Goal: Task Accomplishment & Management: Use online tool/utility

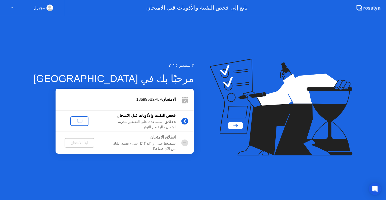
click at [72, 122] on div "لنبدأ" at bounding box center [79, 121] width 14 height 4
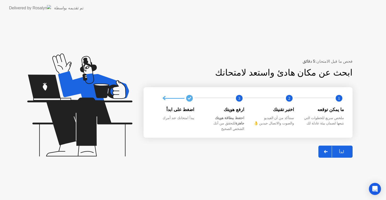
click at [344, 150] on div "ابدأ" at bounding box center [341, 151] width 19 height 5
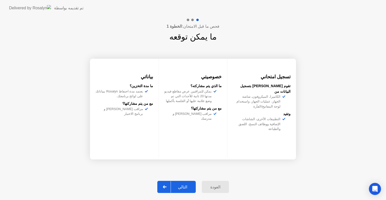
click at [187, 187] on div "التالي" at bounding box center [182, 186] width 23 height 5
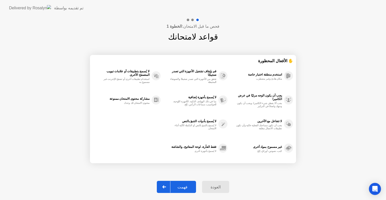
click at [188, 184] on div "فهمت" at bounding box center [183, 186] width 24 height 5
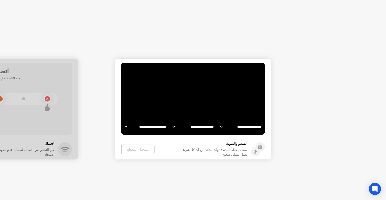
select select "**********"
select select "*******"
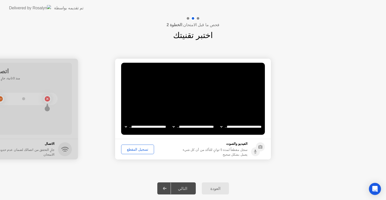
click at [197, 130] on select "**********" at bounding box center [193, 127] width 43 height 10
click at [172, 122] on select "**********" at bounding box center [193, 127] width 43 height 10
click at [154, 126] on select "**********" at bounding box center [145, 127] width 43 height 10
click at [124, 122] on select "**********" at bounding box center [145, 127] width 43 height 10
click at [226, 125] on select "**********" at bounding box center [241, 127] width 43 height 10
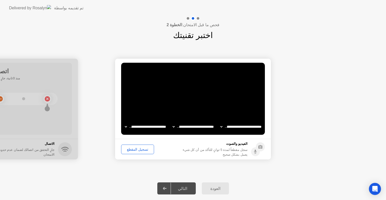
click at [229, 127] on select "**********" at bounding box center [241, 127] width 43 height 10
click at [138, 176] on div "**********" at bounding box center [193, 108] width 386 height 135
click at [131, 149] on div "تسجيل المقطع" at bounding box center [137, 149] width 29 height 4
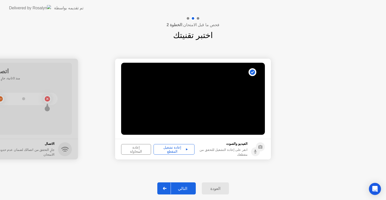
click at [165, 149] on div "إعادة تشغيل المقطع" at bounding box center [173, 149] width 37 height 8
click at [143, 149] on div "إعادة المحاولة" at bounding box center [136, 149] width 26 height 8
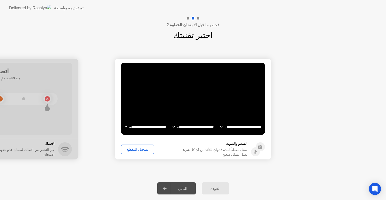
click at [137, 150] on div "تسجيل المقطع" at bounding box center [137, 149] width 29 height 4
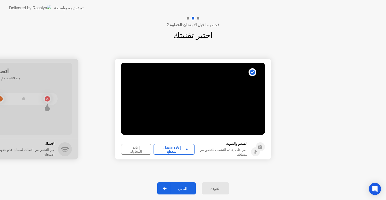
click at [139, 149] on div "إعادة المحاولة" at bounding box center [136, 149] width 26 height 8
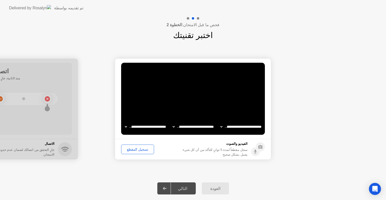
click at [138, 148] on div "تسجيل المقطع" at bounding box center [137, 149] width 29 height 4
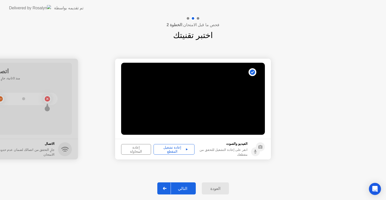
click at [177, 150] on div "إعادة تشغيل المقطع" at bounding box center [173, 149] width 37 height 8
click at [181, 148] on div "إعادة تشغيل المقطع" at bounding box center [173, 149] width 37 height 8
click at [187, 188] on div "التالي" at bounding box center [182, 188] width 23 height 5
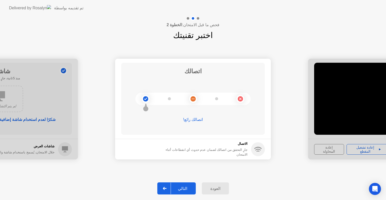
click at [185, 189] on div "التالي" at bounding box center [182, 188] width 23 height 5
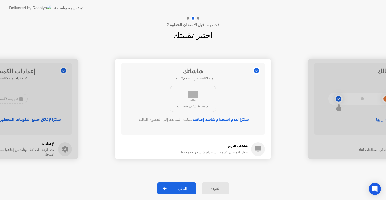
click at [185, 189] on div "التالي" at bounding box center [182, 188] width 23 height 5
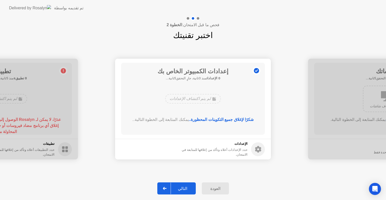
click at [185, 189] on div "التالي" at bounding box center [182, 188] width 23 height 5
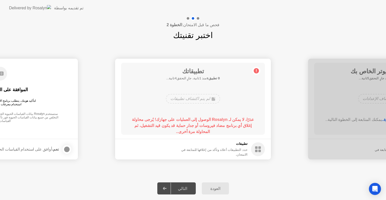
click at [185, 189] on div "التالي" at bounding box center [182, 188] width 23 height 5
click at [219, 188] on div "العودة" at bounding box center [216, 188] width 24 height 5
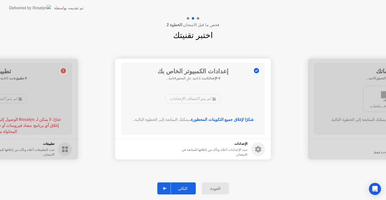
click at [191, 188] on div "التالي" at bounding box center [182, 188] width 23 height 5
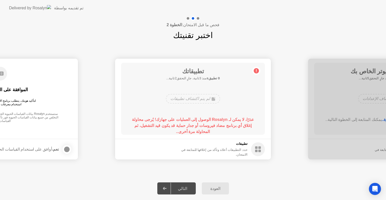
click at [227, 124] on b "عذرًا، لا يمكن لـ Rosalyn الوصول إلى العمليات على جهازك! يُرجى محاولة إغلاق أي …" at bounding box center [193, 125] width 122 height 16
drag, startPoint x: 237, startPoint y: 144, endPoint x: 239, endPoint y: 146, distance: 3.2
click at [238, 145] on h5 "تطبيقات" at bounding box center [210, 143] width 76 height 5
click at [239, 146] on h5 "تطبيقات" at bounding box center [210, 143] width 76 height 5
click at [221, 126] on b "عذرًا، لا يمكن لـ Rosalyn الوصول إلى العمليات على جهازك! يُرجى محاولة إغلاق أي …" at bounding box center [193, 125] width 122 height 16
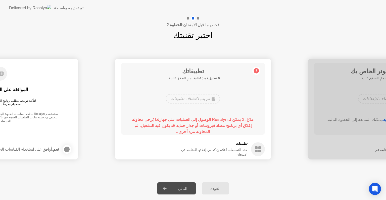
click at [209, 103] on div "لم يتم اكتشاف تطبيقات" at bounding box center [193, 99] width 54 height 10
click at [260, 148] on rect at bounding box center [260, 147] width 3 height 3
click at [203, 98] on div "لم يتم اكتشاف تطبيقات" at bounding box center [193, 99] width 54 height 10
click at [168, 189] on div at bounding box center [165, 188] width 12 height 12
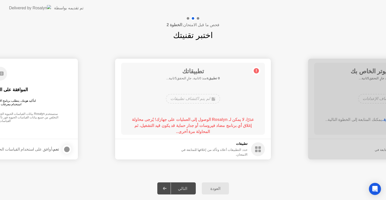
click at [185, 188] on div "التالي" at bounding box center [182, 188] width 23 height 5
click at [211, 75] on h1 "تطبيقاتك" at bounding box center [193, 71] width 54 height 9
drag, startPoint x: 211, startPoint y: 80, endPoint x: 208, endPoint y: 96, distance: 16.3
click at [211, 81] on div "تطبيقاتك 0 تطبيقs منذ 2ثانية، جارٍ التحقق3ثانية... لم يتم اكتشاف تطبيقات عذرًا،…" at bounding box center [193, 99] width 144 height 72
click at [209, 120] on b "عذرًا، لا يمكن لـ Rosalyn الوصول إلى العمليات على جهازك! يُرجى محاولة إغلاق أي …" at bounding box center [193, 125] width 122 height 16
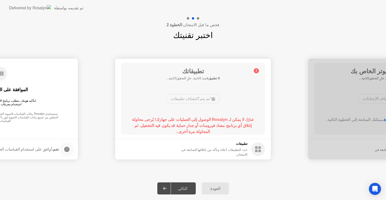
click at [188, 189] on div "التالي" at bounding box center [182, 188] width 23 height 5
click at [164, 187] on div at bounding box center [165, 188] width 12 height 12
click at [216, 146] on h5 "تطبيقات" at bounding box center [210, 143] width 76 height 5
click at [205, 104] on div "لم يتم اكتشاف تطبيقات" at bounding box center [193, 99] width 115 height 14
click at [209, 88] on div "تطبيقاتك 0 تطبيقs منذ 3ثانية، جارٍ التحقق2ثانية... لم يتم اكتشاف تطبيقات عذرًا،…" at bounding box center [193, 99] width 144 height 72
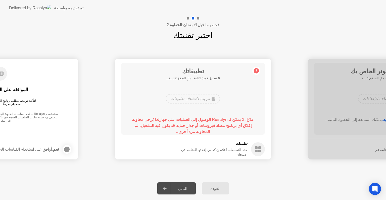
click at [209, 88] on div "تطبيقاتك 0 تطبيقs منذ 3ثانية، جارٍ التحقق2ثانية... لم يتم اكتشاف تطبيقات عذرًا،…" at bounding box center [193, 99] width 144 height 72
click at [171, 190] on div at bounding box center [165, 188] width 12 height 12
click at [170, 189] on div at bounding box center [165, 188] width 12 height 12
click at [184, 189] on div "التالي" at bounding box center [182, 188] width 23 height 5
click at [207, 77] on b "0 تطبيقs" at bounding box center [213, 78] width 13 height 4
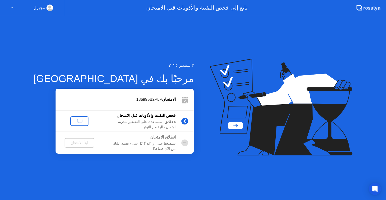
click at [72, 120] on div "لنبدأ" at bounding box center [79, 121] width 14 height 4
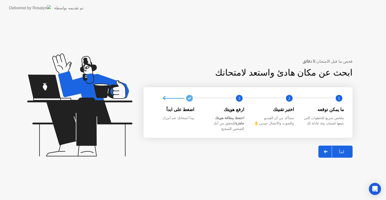
click at [345, 149] on div "ابدأ" at bounding box center [341, 151] width 19 height 5
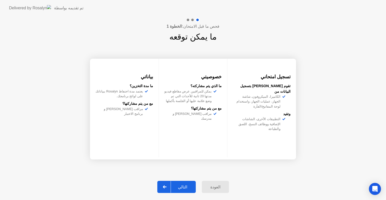
click at [191, 188] on div "التالي" at bounding box center [182, 186] width 23 height 5
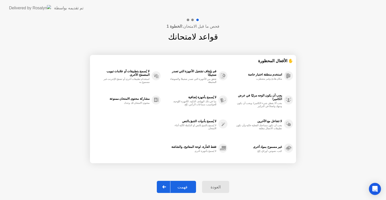
click at [191, 188] on div "فهمت" at bounding box center [183, 186] width 24 height 5
select select "**********"
select select "*******"
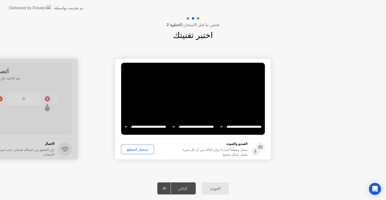
click at [184, 189] on div "التالي" at bounding box center [182, 188] width 23 height 5
click at [155, 128] on select "**********" at bounding box center [145, 127] width 43 height 10
click at [124, 122] on select "**********" at bounding box center [145, 127] width 43 height 10
click at [190, 126] on select "**********" at bounding box center [193, 127] width 43 height 10
click at [172, 122] on select "**********" at bounding box center [193, 127] width 43 height 10
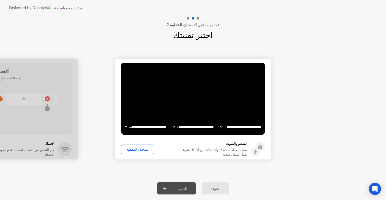
click at [236, 129] on select "**********" at bounding box center [241, 127] width 43 height 10
click at [145, 151] on div "تسجيل المقطع" at bounding box center [137, 149] width 29 height 4
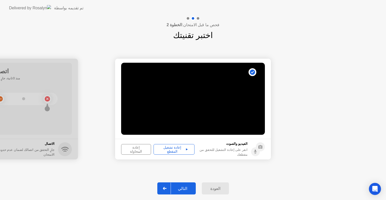
click at [143, 151] on div "إعادة المحاولة" at bounding box center [136, 149] width 26 height 8
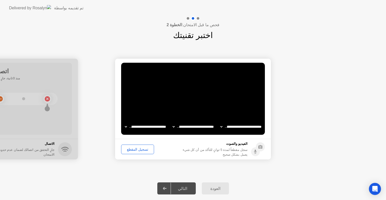
click at [143, 150] on div "تسجيل المقطع" at bounding box center [137, 149] width 29 height 4
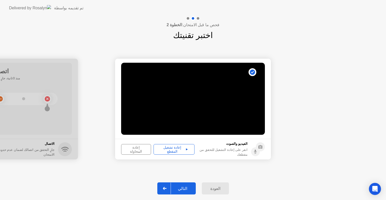
click at [170, 150] on div "إعادة تشغيل المقطع" at bounding box center [173, 149] width 37 height 8
click at [183, 187] on div "التالي" at bounding box center [182, 188] width 23 height 5
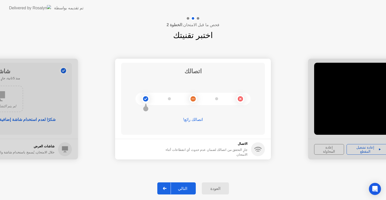
click at [181, 186] on div "التالي" at bounding box center [182, 188] width 23 height 5
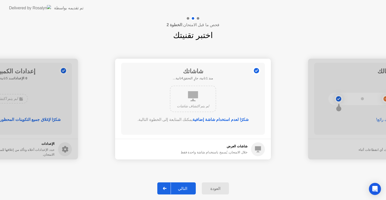
click at [181, 187] on div "التالي" at bounding box center [182, 188] width 23 height 5
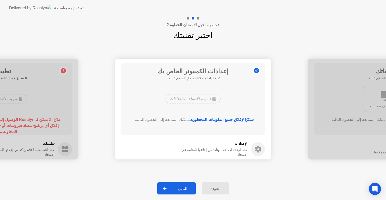
click at [181, 187] on div "التالي" at bounding box center [182, 188] width 23 height 5
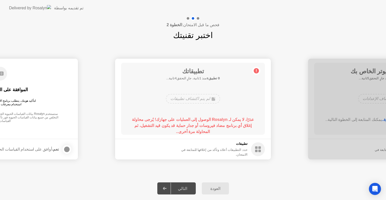
click at [205, 127] on b "عذرًا، لا يمكن لـ Rosalyn الوصول إلى العمليات على جهازك! يُرجى محاولة إغلاق أي …" at bounding box center [193, 125] width 122 height 16
click at [185, 98] on div "لم يتم اكتشاف تطبيقات" at bounding box center [193, 99] width 54 height 10
click at [186, 187] on div "التالي" at bounding box center [182, 188] width 23 height 5
click at [169, 190] on div at bounding box center [165, 188] width 12 height 12
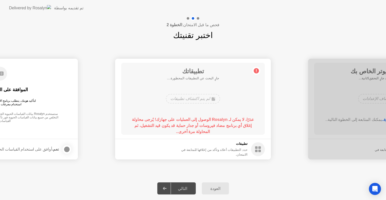
click at [258, 69] on circle at bounding box center [256, 70] width 5 height 5
click at [256, 71] on icon at bounding box center [256, 70] width 1 height 3
click at [256, 154] on circle at bounding box center [258, 149] width 14 height 14
click at [169, 191] on div at bounding box center [165, 188] width 12 height 12
click at [184, 188] on div "التالي" at bounding box center [182, 188] width 23 height 5
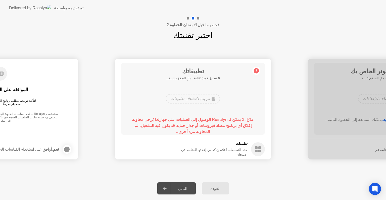
click at [221, 124] on b "عذرًا، لا يمكن لـ Rosalyn الوصول إلى العمليات على جهازك! يُرجى محاولة إغلاق أي …" at bounding box center [193, 125] width 122 height 16
click at [283, 184] on div "العودة التالي" at bounding box center [193, 188] width 386 height 23
click at [237, 109] on div "تطبيقاتك 0 تطبيقs منذ 4ثانية، جارٍ التحقق1ثانية... لم يتم اكتشاف تطبيقات عذرًا،…" at bounding box center [193, 99] width 144 height 72
click at [250, 104] on div "لم يتم اكتشاف تطبيقات" at bounding box center [193, 99] width 115 height 14
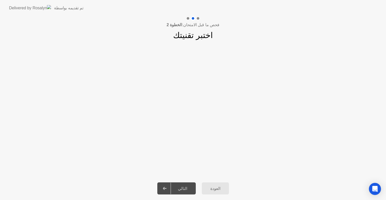
click at [183, 186] on div "التالي" at bounding box center [182, 188] width 23 height 5
click at [219, 101] on app-slider "**********" at bounding box center [193, 109] width 386 height 113
click at [171, 185] on div at bounding box center [165, 188] width 12 height 12
click at [206, 186] on div "العودة" at bounding box center [216, 188] width 24 height 5
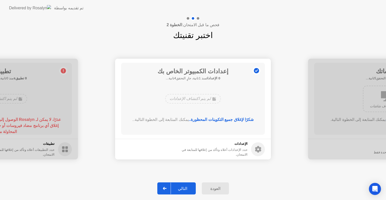
click at [184, 186] on div "التالي" at bounding box center [182, 188] width 23 height 5
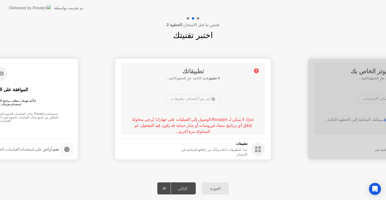
click at [184, 189] on div "التالي" at bounding box center [182, 188] width 23 height 5
click at [217, 190] on div "العودة" at bounding box center [216, 188] width 24 height 5
